Goal: Task Accomplishment & Management: Complete application form

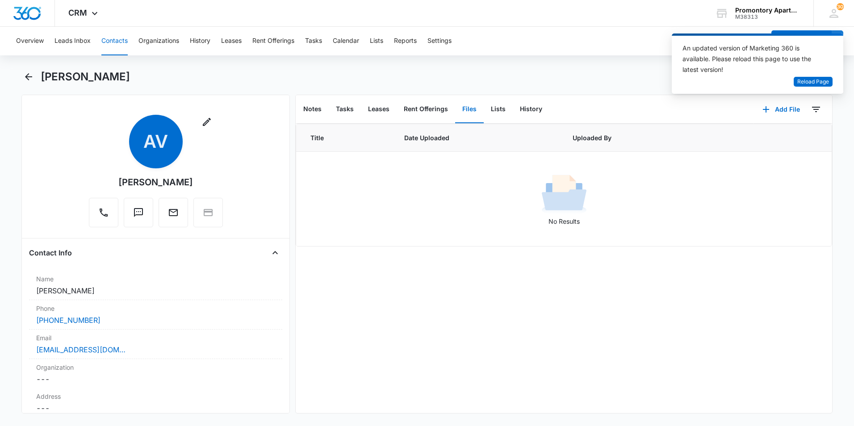
click at [111, 41] on button "Contacts" at bounding box center [114, 41] width 26 height 29
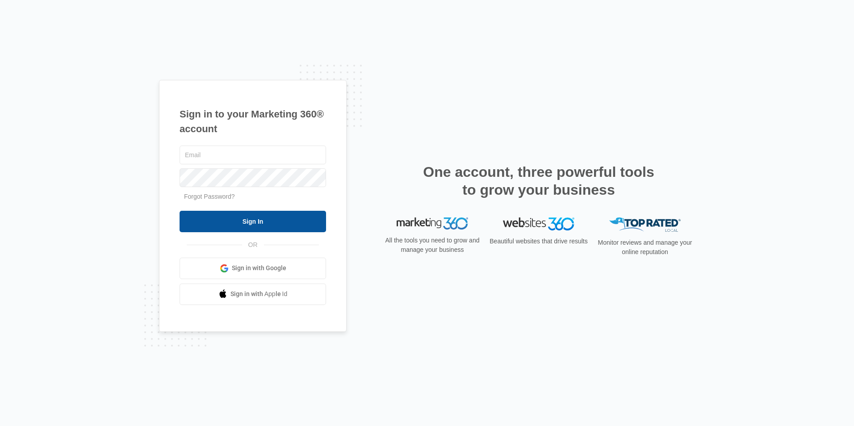
type input "[EMAIL_ADDRESS][DOMAIN_NAME]"
click at [290, 222] on input "Sign In" at bounding box center [253, 221] width 146 height 21
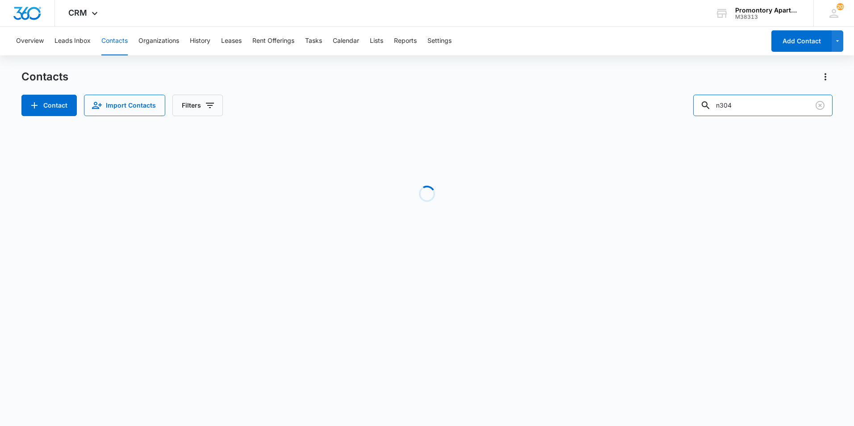
drag, startPoint x: 701, startPoint y: 118, endPoint x: 695, endPoint y: 117, distance: 5.8
click at [695, 117] on div "Contacts Contact Import Contacts Filters n304 Loading No Results" at bounding box center [426, 171] width 811 height 202
type input "g201"
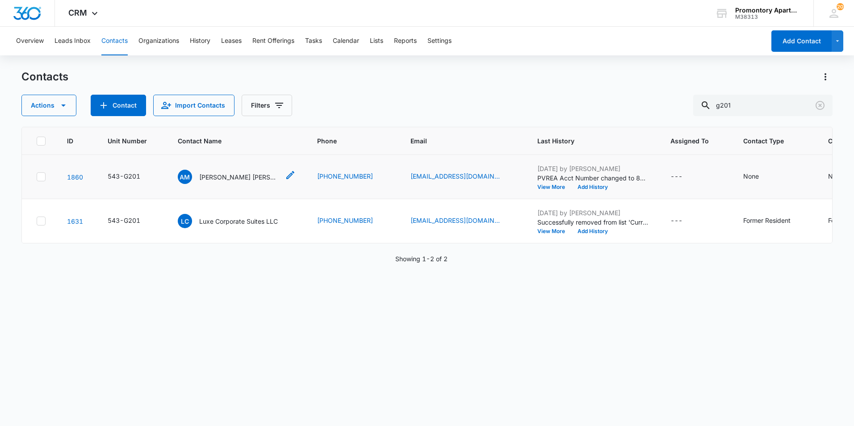
click at [241, 178] on p "[PERSON_NAME] [PERSON_NAME]" at bounding box center [239, 176] width 80 height 9
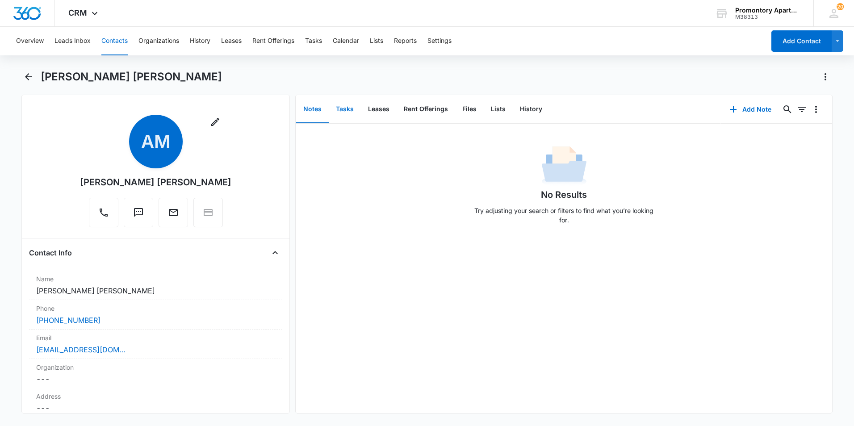
click at [348, 107] on button "Tasks" at bounding box center [345, 110] width 32 height 28
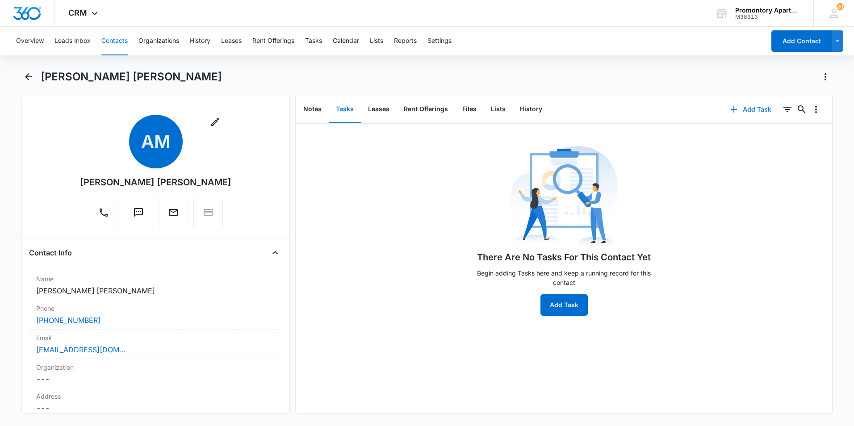
click at [745, 119] on button "Add Task" at bounding box center [750, 109] width 59 height 21
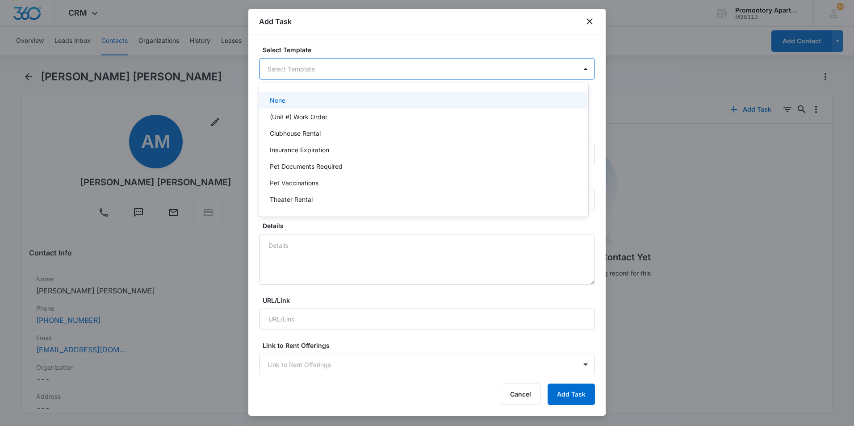
click at [360, 75] on body "CRM Apps Reputation Websites Forms CRM Email Social Content Ads Intelligence Fi…" at bounding box center [427, 213] width 854 height 426
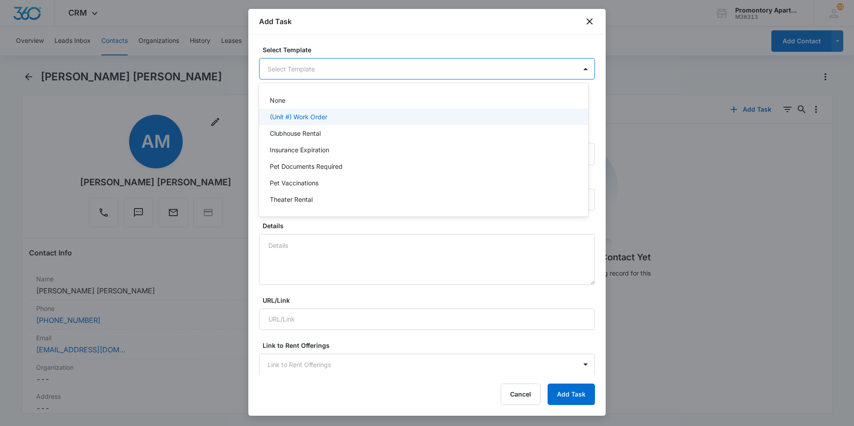
click at [313, 114] on p "(Unit #) Work Order" at bounding box center [299, 116] width 58 height 9
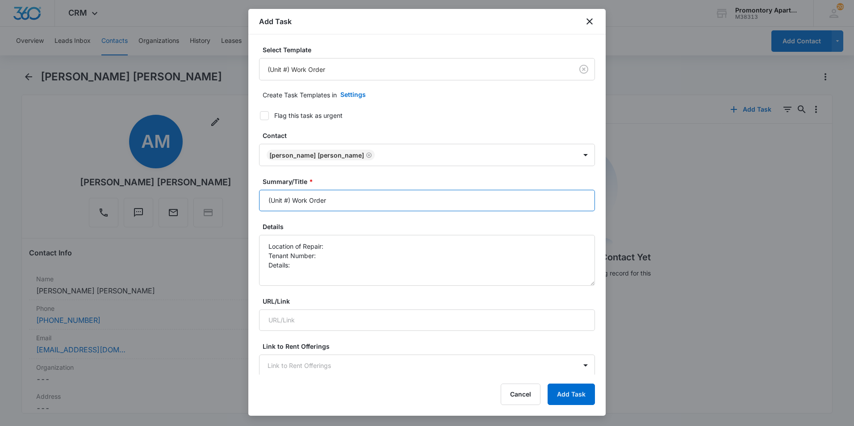
click at [287, 199] on input "(Unit #) Work Order" at bounding box center [427, 200] width 336 height 21
type input "(Unit #G201) Work Order"
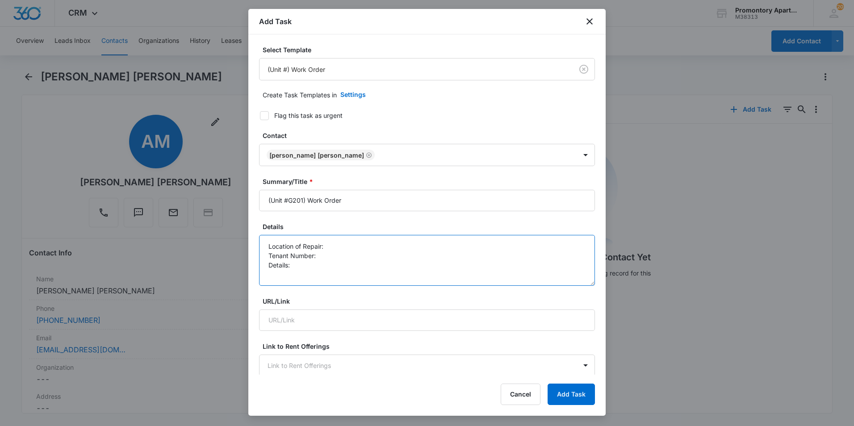
click at [356, 246] on textarea "Location of Repair: Tenant Number: Details:" at bounding box center [427, 260] width 336 height 51
click at [347, 263] on textarea "Location of Repair: Washer Tenant Number: Details:" at bounding box center [427, 260] width 336 height 51
click at [330, 258] on textarea "Location of Repair: Washer Tenant Number: Details:" at bounding box center [427, 260] width 336 height 51
click at [339, 265] on textarea "Location of Repair: Washer Tenant Number:970-646-8438 Details:" at bounding box center [427, 260] width 336 height 51
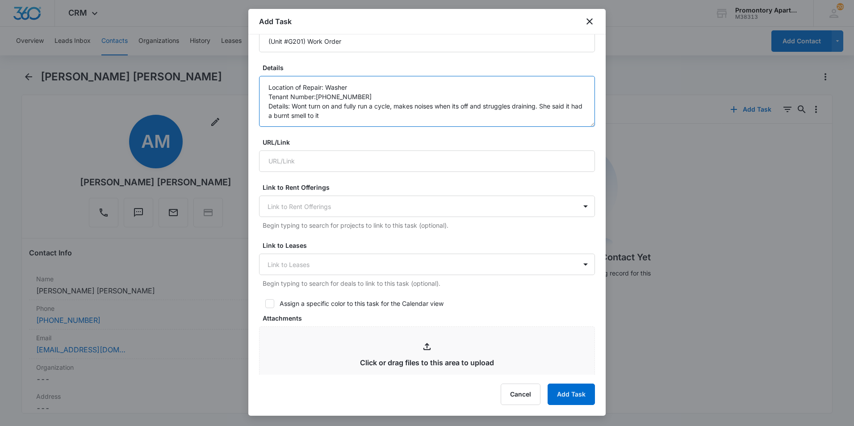
scroll to position [402, 0]
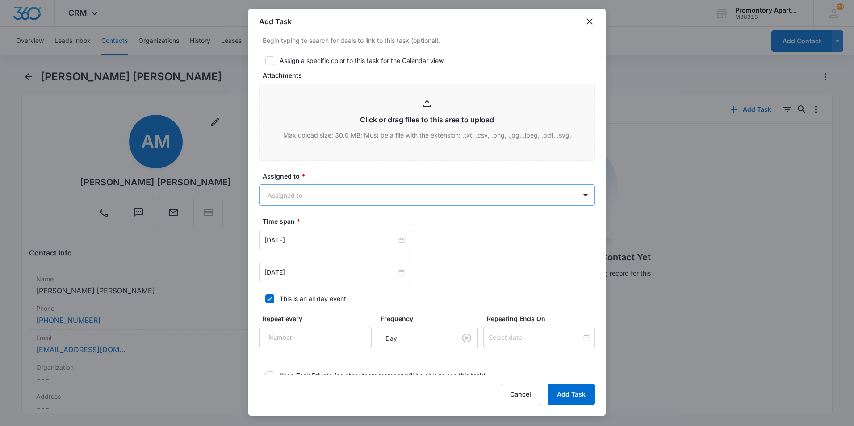
type textarea "Location of Repair: Washer Tenant Number:970-646-8438 Details: Wont turn on and…"
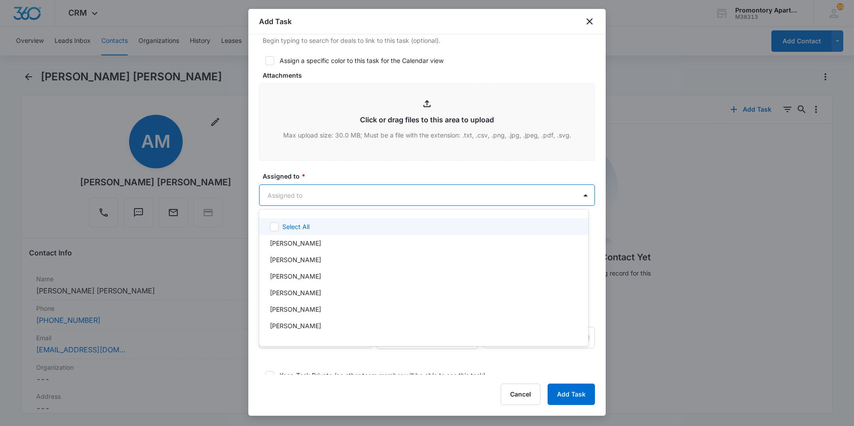
click at [322, 192] on body "CRM Apps Reputation Websites Forms CRM Email Social Content Ads Intelligence Fi…" at bounding box center [427, 213] width 854 height 426
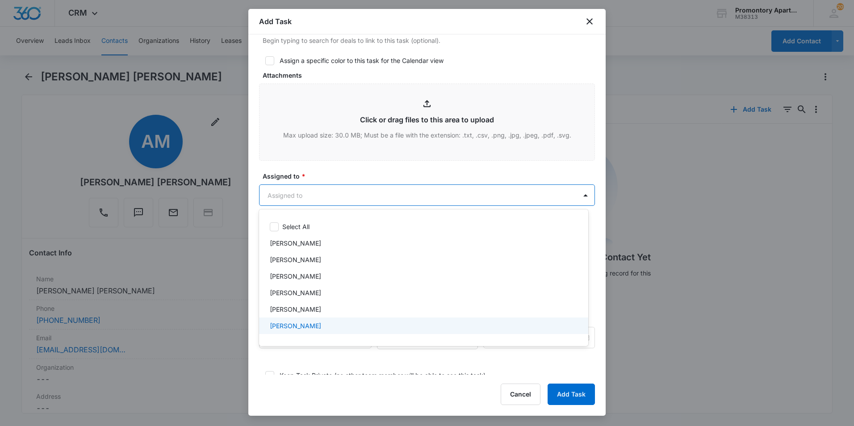
click at [315, 321] on p "[PERSON_NAME]" at bounding box center [295, 325] width 51 height 9
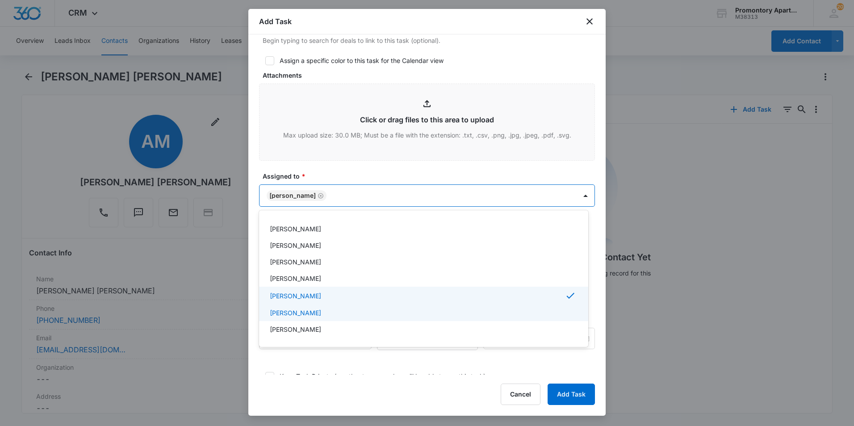
scroll to position [45, 0]
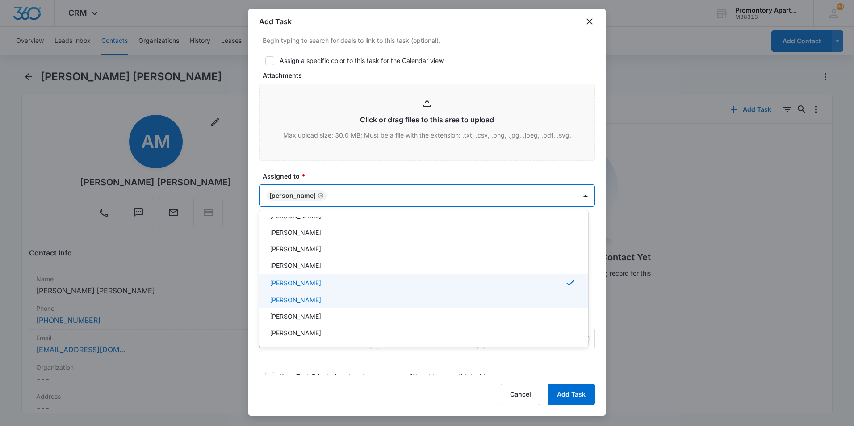
click at [319, 297] on div "[PERSON_NAME]" at bounding box center [423, 299] width 306 height 9
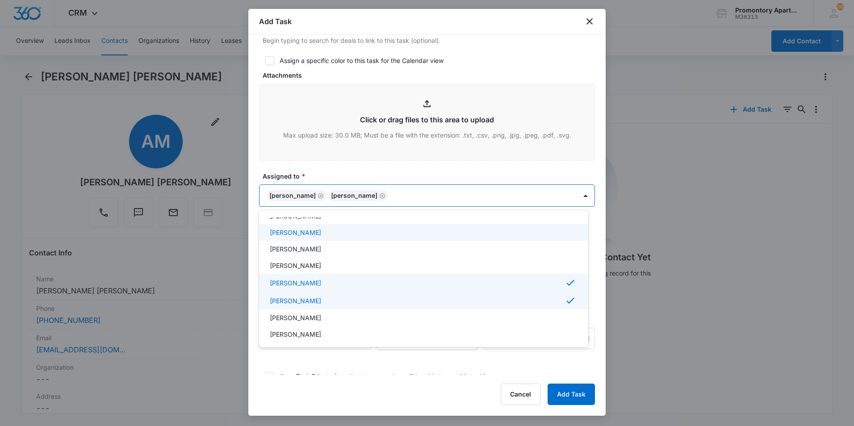
click at [336, 174] on div at bounding box center [427, 213] width 854 height 426
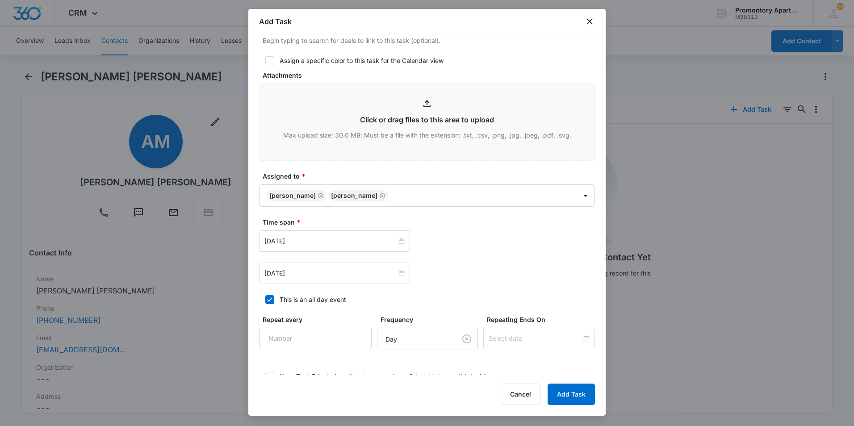
click at [414, 224] on label "Time span *" at bounding box center [431, 222] width 336 height 9
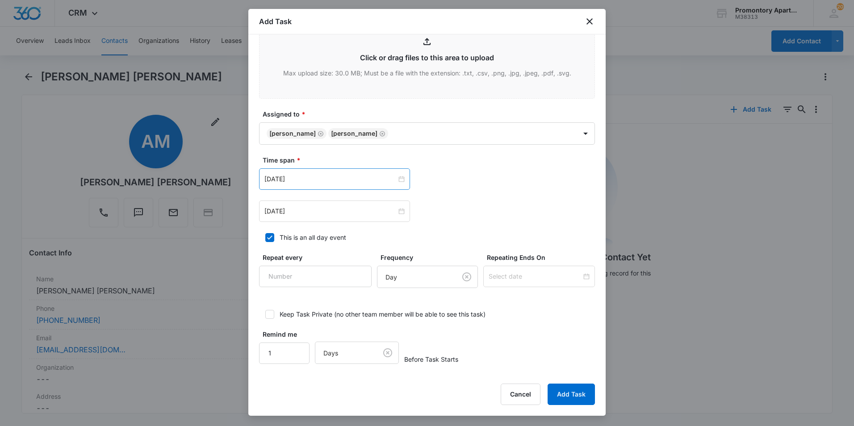
click at [398, 185] on div "[DATE]" at bounding box center [334, 178] width 151 height 21
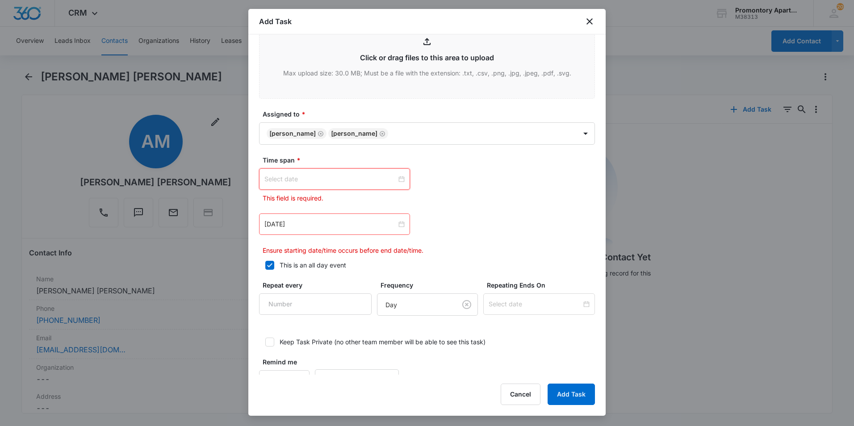
click at [398, 176] on div at bounding box center [334, 179] width 140 height 10
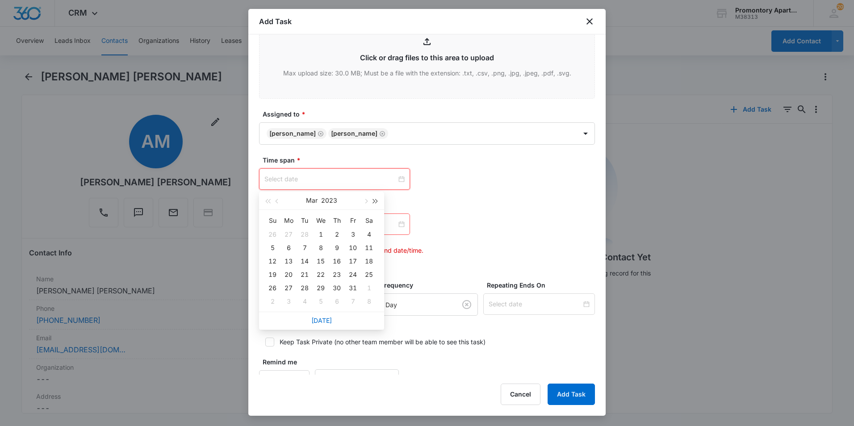
click at [374, 201] on span "button" at bounding box center [375, 201] width 4 height 4
click at [364, 200] on span "button" at bounding box center [365, 201] width 4 height 4
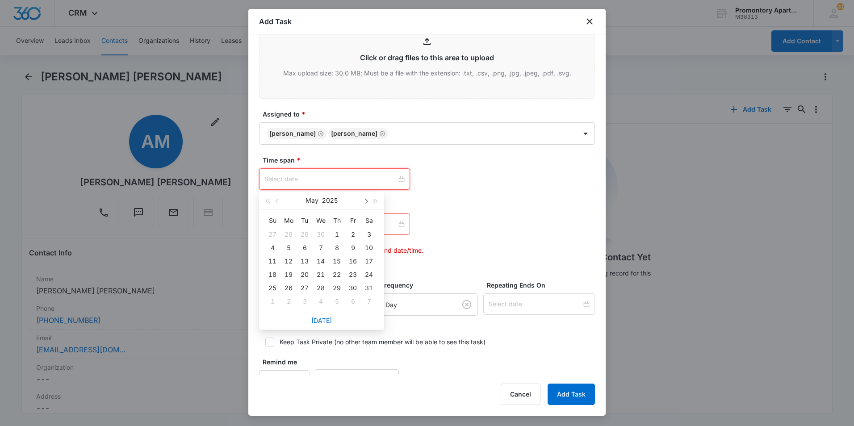
click at [364, 200] on span "button" at bounding box center [365, 201] width 4 height 4
type input "[DATE]"
click at [285, 258] on div "11" at bounding box center [288, 261] width 11 height 11
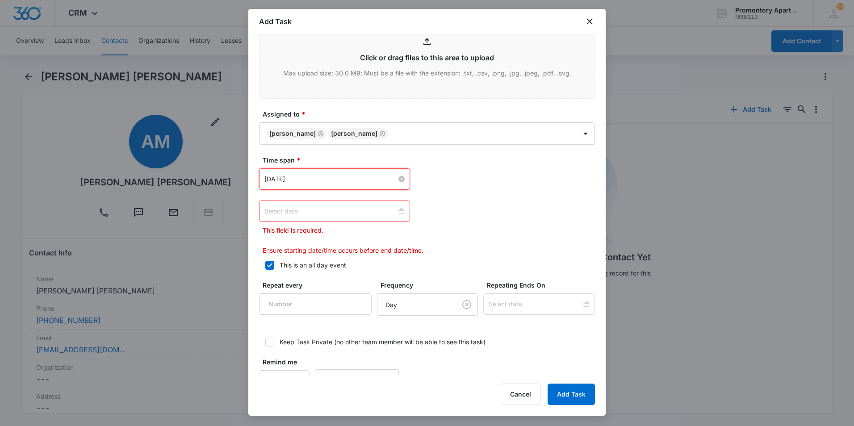
click at [399, 214] on div at bounding box center [334, 211] width 140 height 10
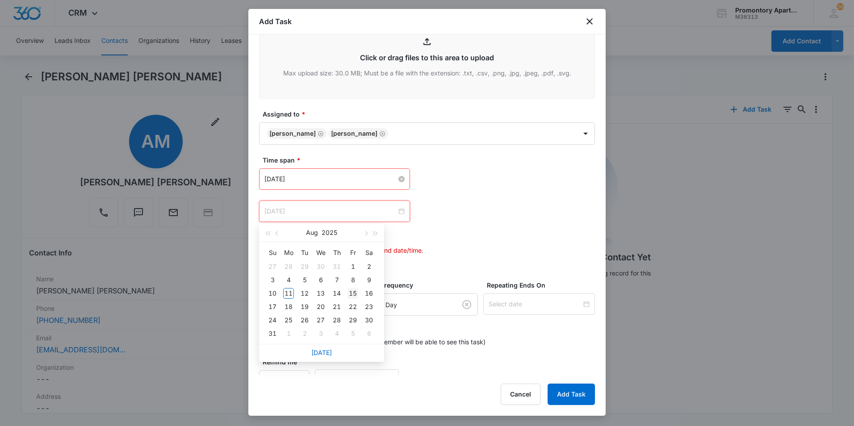
type input "[DATE]"
click at [348, 294] on div "15" at bounding box center [352, 293] width 11 height 11
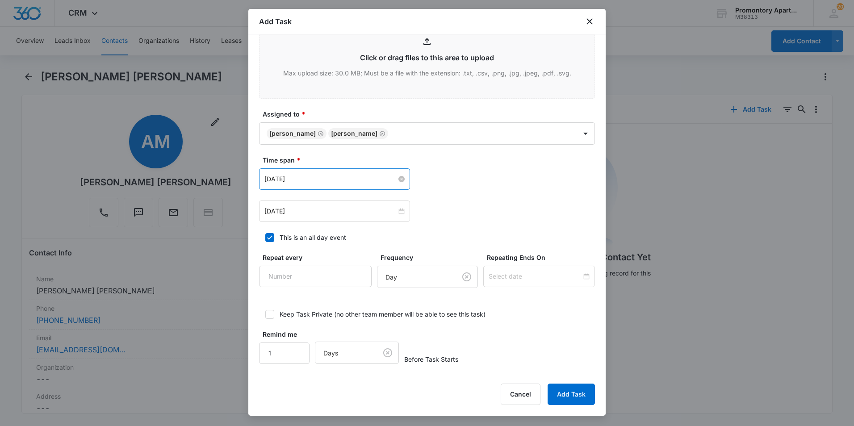
click at [495, 191] on div "Aug 11, 2025 Aug 2025 Su Mo Tu We Th Fr Sa 27 28 29 30 31 1 2 3 4 5 6 7 8 9 10 …" at bounding box center [427, 195] width 336 height 54
click at [566, 398] on button "Add Task" at bounding box center [571, 394] width 47 height 21
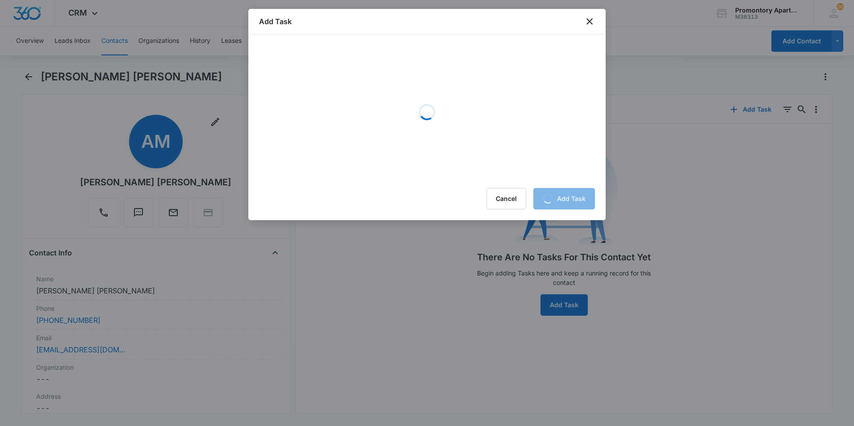
scroll to position [0, 0]
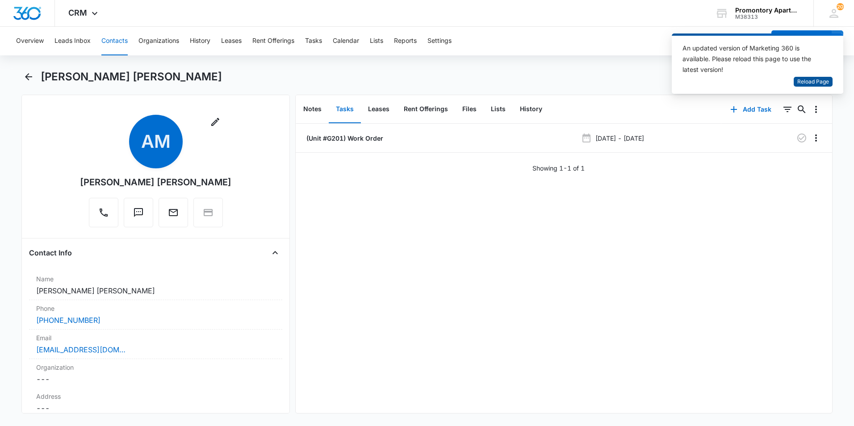
click at [808, 82] on span "Reload Page" at bounding box center [813, 82] width 32 height 8
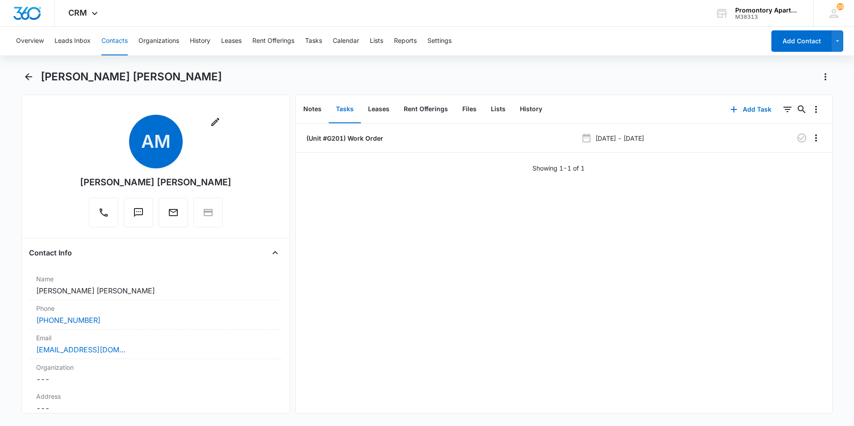
click at [121, 34] on button "Contacts" at bounding box center [114, 41] width 26 height 29
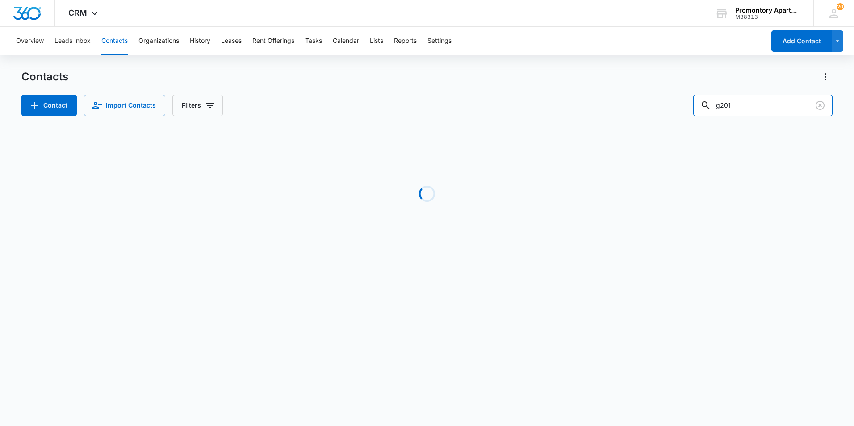
drag, startPoint x: 744, startPoint y: 100, endPoint x: 657, endPoint y: 109, distance: 87.1
click at [677, 111] on div "Contact Import Contacts Filters g201" at bounding box center [426, 105] width 811 height 21
type input "o101"
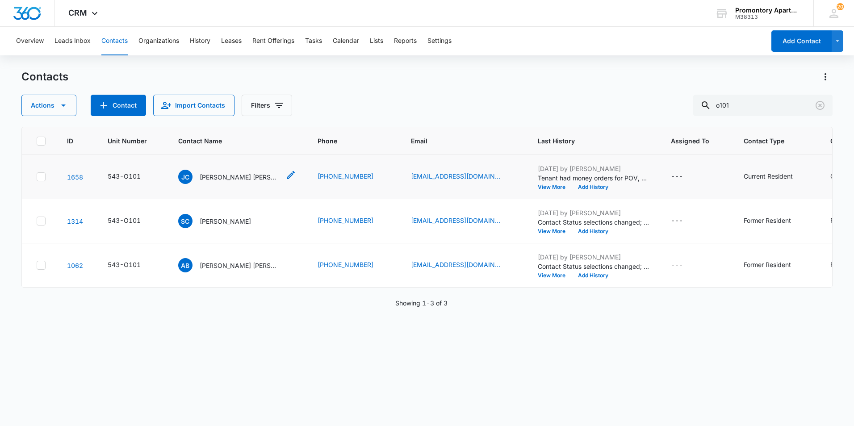
click at [242, 180] on p "[PERSON_NAME] [PERSON_NAME]" at bounding box center [240, 176] width 80 height 9
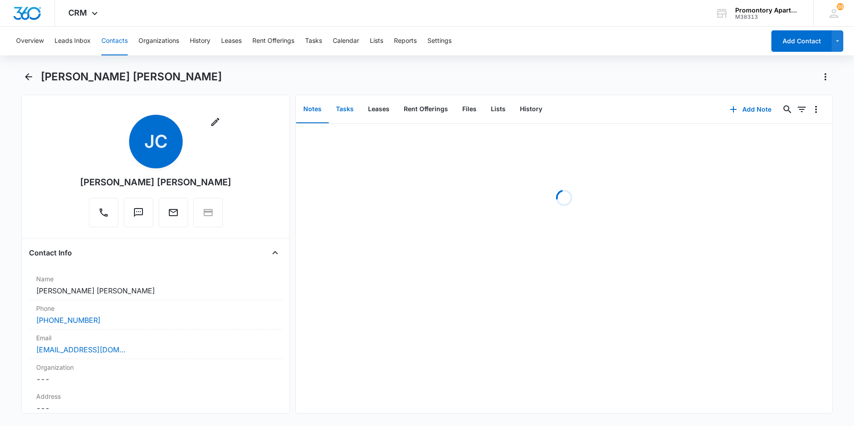
click at [345, 108] on button "Tasks" at bounding box center [345, 110] width 32 height 28
click at [736, 112] on button "Add Task" at bounding box center [750, 109] width 59 height 21
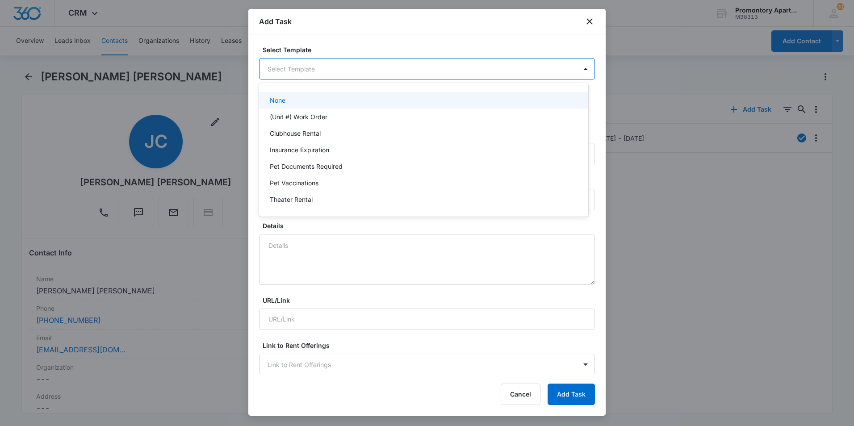
click at [312, 66] on body "CRM Apps Reputation Websites Forms CRM Email Social Content Ads Intelligence Fi…" at bounding box center [427, 213] width 854 height 426
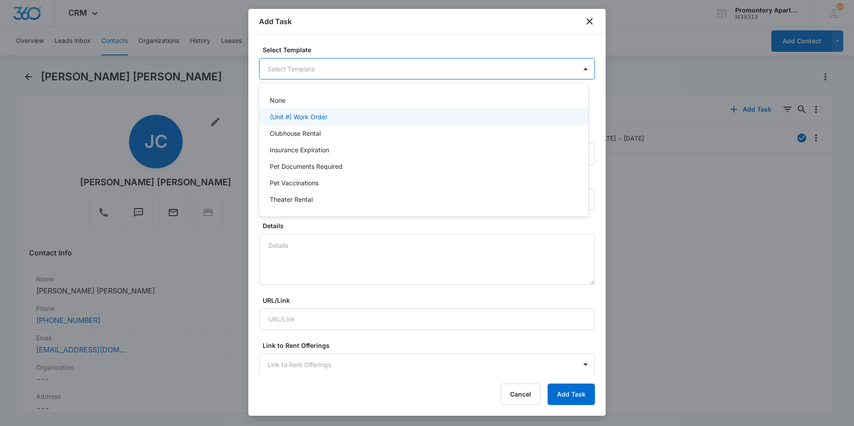
click at [318, 111] on div "(Unit #) Work Order" at bounding box center [423, 117] width 329 height 17
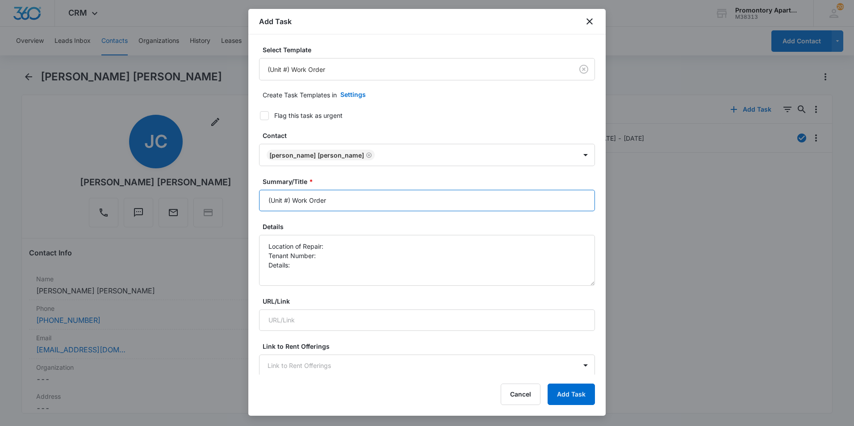
click at [287, 203] on input "(Unit #) Work Order" at bounding box center [427, 200] width 336 height 21
type input "(Unit #O101) Work Order"
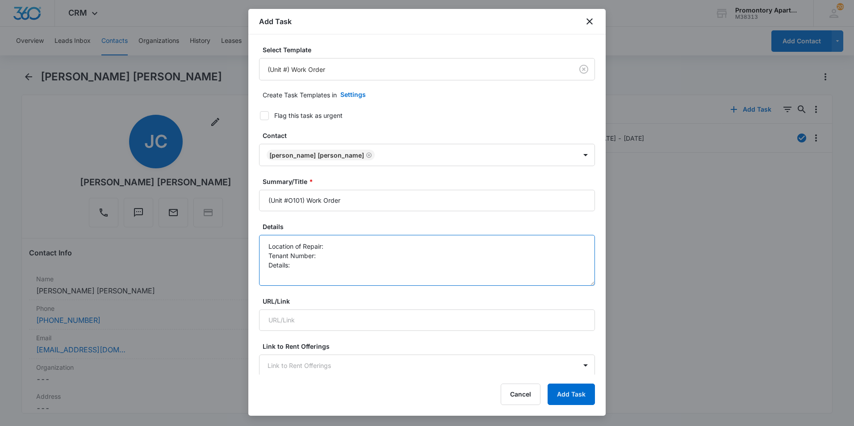
click at [349, 247] on textarea "Location of Repair: Tenant Number: Details:" at bounding box center [427, 260] width 336 height 51
click at [342, 256] on textarea "Location of Repair: Stove Tenant Number: Details:" at bounding box center [427, 260] width 336 height 51
click at [335, 264] on textarea "Location of Repair: Stove Tenant Number:[PHONE_NUMBER] Details:" at bounding box center [427, 260] width 336 height 51
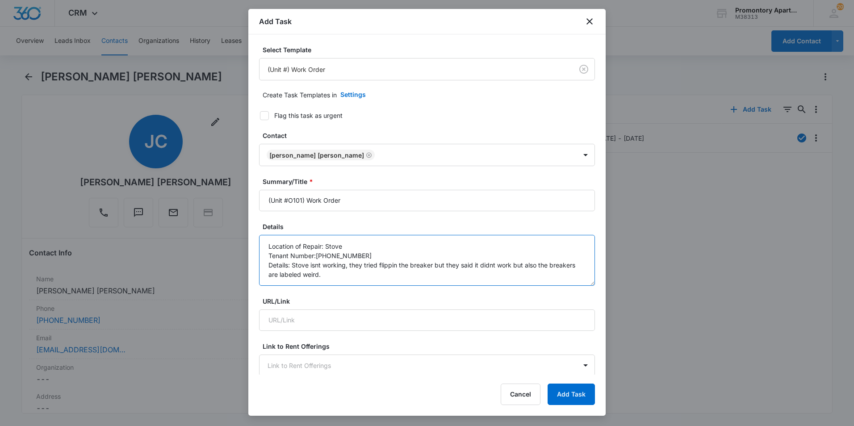
click at [317, 258] on textarea "Location of Repair: Stove Tenant Number:[PHONE_NUMBER] Details: Stove isnt work…" at bounding box center [427, 260] width 336 height 51
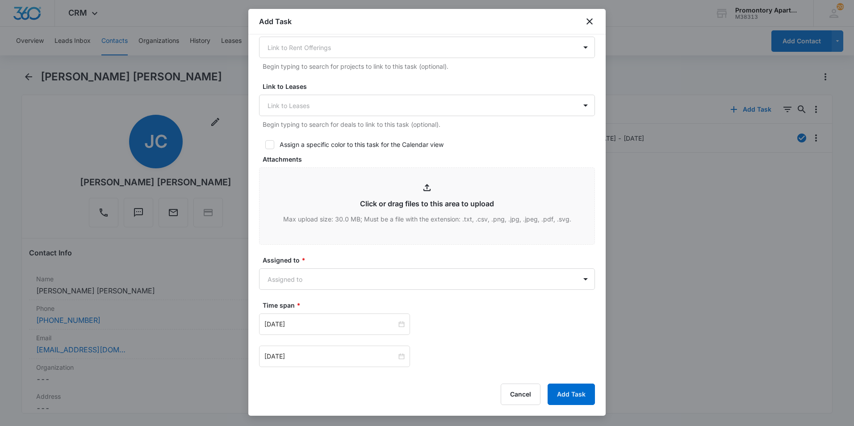
scroll to position [402, 0]
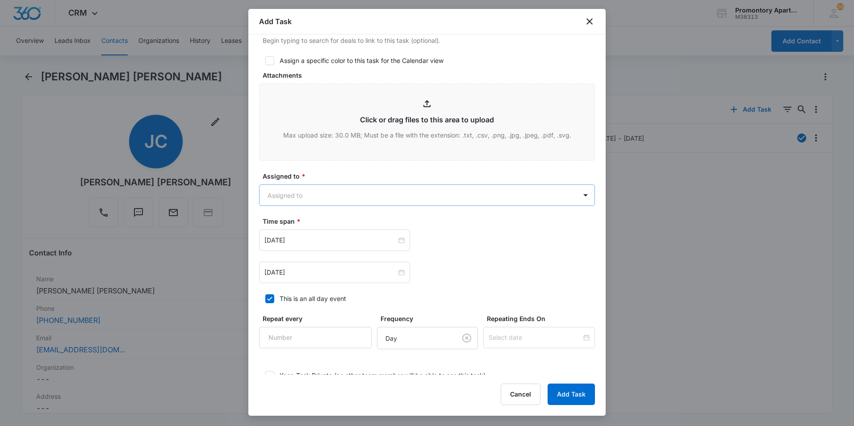
type textarea "Location of Repair: Stove Tenant Number:[PHONE_NUMBER] Details: Stove isn't wor…"
click at [328, 188] on body "CRM Apps Reputation Websites Forms CRM Email Social Content Ads Intelligence Fi…" at bounding box center [427, 213] width 854 height 426
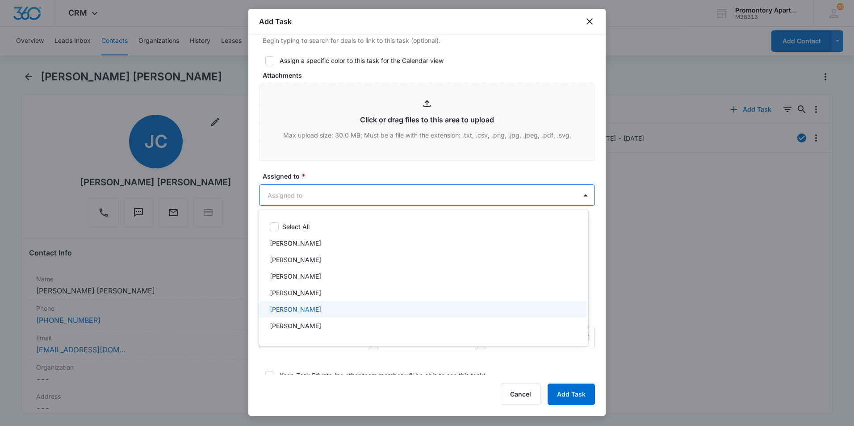
scroll to position [89, 0]
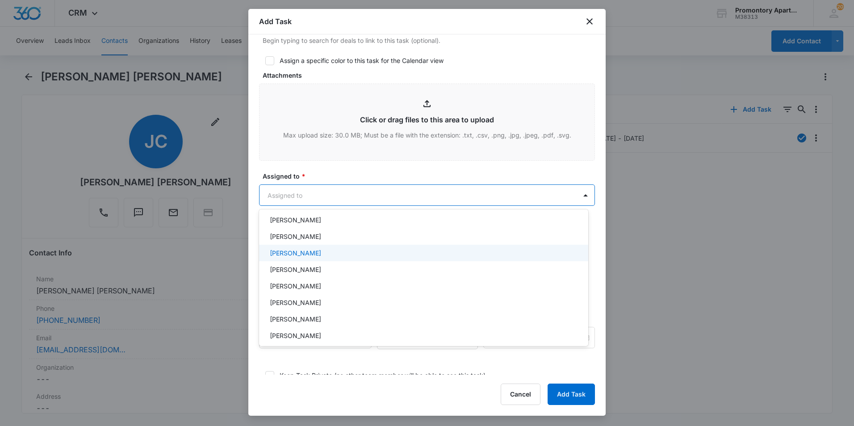
click at [316, 252] on div "[PERSON_NAME]" at bounding box center [423, 252] width 306 height 9
click at [316, 242] on div "[PERSON_NAME]" at bounding box center [423, 237] width 306 height 9
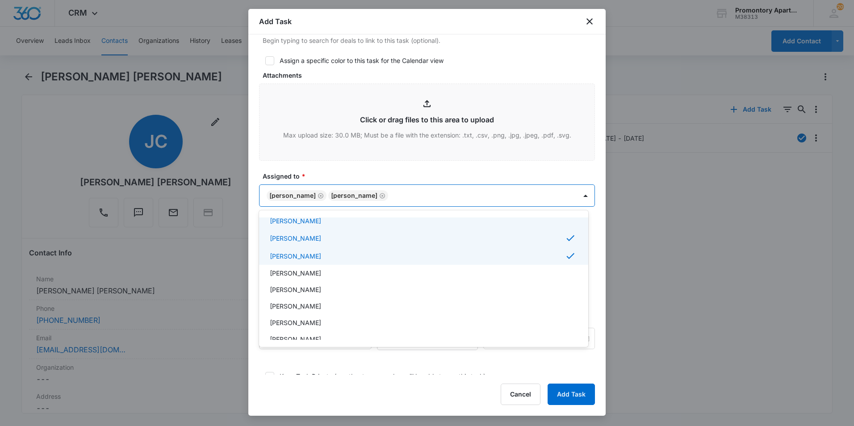
click at [315, 178] on div at bounding box center [427, 213] width 854 height 426
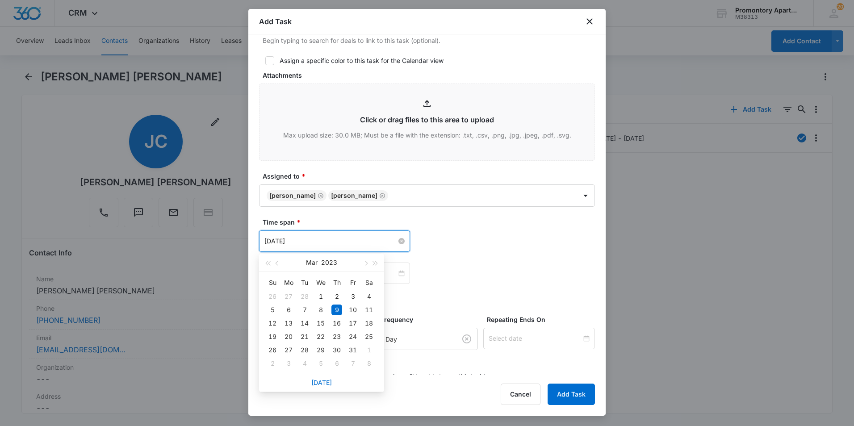
click at [393, 239] on input "[DATE]" at bounding box center [330, 241] width 132 height 10
click at [374, 263] on span "button" at bounding box center [375, 263] width 4 height 4
click at [367, 264] on button "button" at bounding box center [365, 263] width 10 height 18
click at [366, 264] on span "button" at bounding box center [365, 263] width 4 height 4
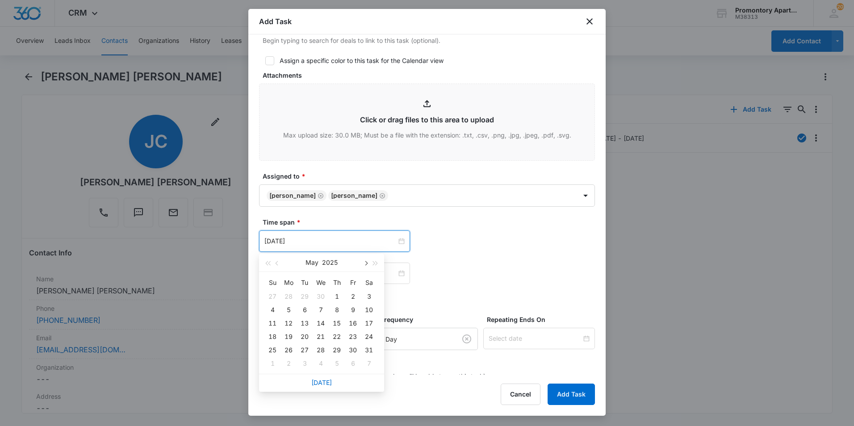
click at [366, 264] on span "button" at bounding box center [365, 263] width 4 height 4
type input "[DATE]"
click at [285, 321] on div "11" at bounding box center [288, 323] width 11 height 11
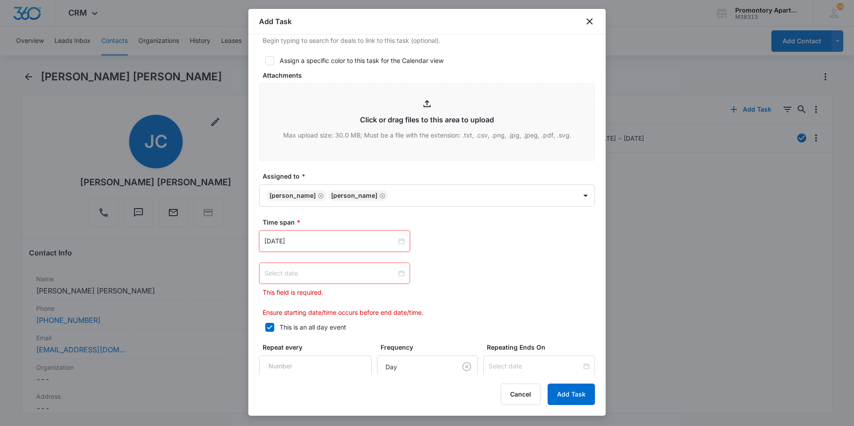
click at [401, 273] on div at bounding box center [334, 273] width 140 height 10
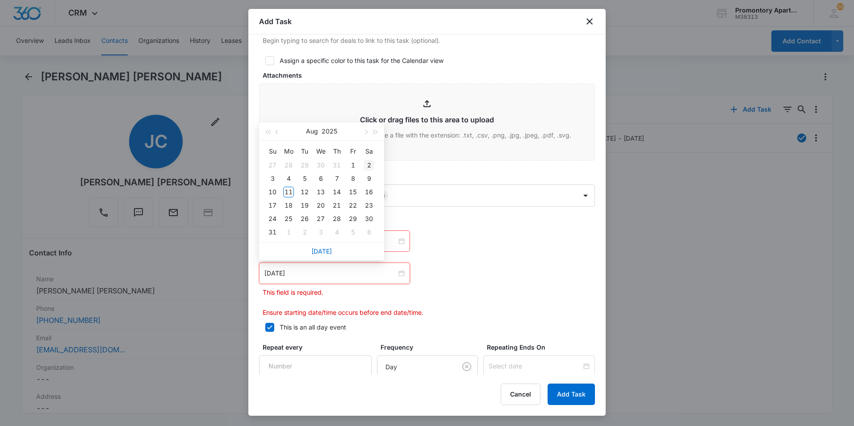
type input "[DATE]"
click at [352, 189] on div "15" at bounding box center [352, 192] width 11 height 11
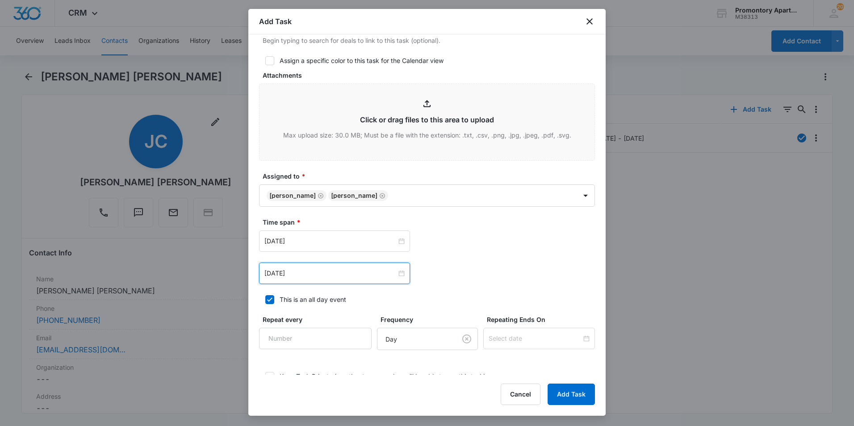
click at [433, 250] on div "[DATE] [DATE] Su Mo Tu We Th Fr Sa 27 28 29 30 31 1 2 3 4 5 6 7 8 9 10 11 12 13…" at bounding box center [427, 240] width 336 height 21
click at [565, 399] on button "Add Task" at bounding box center [571, 394] width 47 height 21
